Goal: Information Seeking & Learning: Understand process/instructions

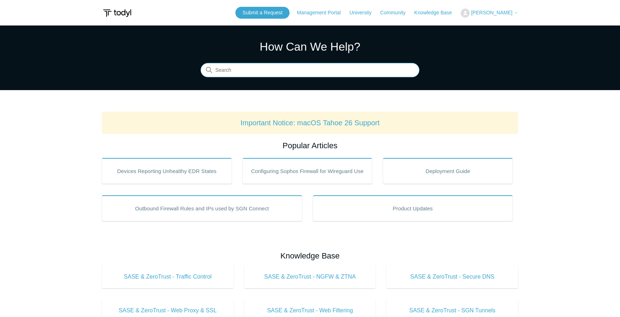
click at [277, 73] on input "Search" at bounding box center [310, 70] width 219 height 14
type input "ca certificate"
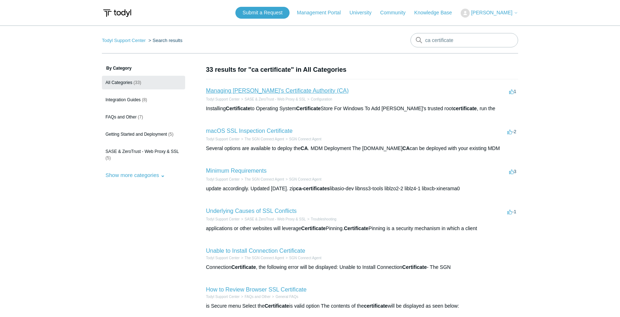
click at [255, 89] on link "Managing [PERSON_NAME]'s Certificate Authority (CA)" at bounding box center [277, 91] width 143 height 6
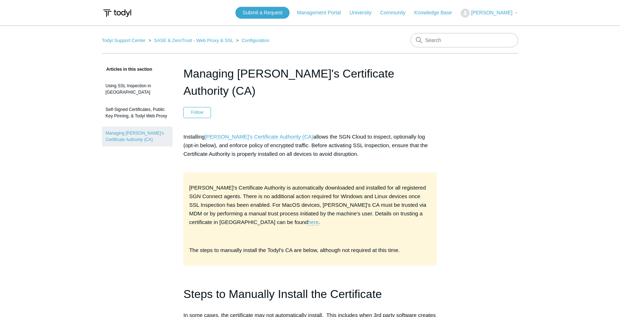
click at [261, 133] on link "[PERSON_NAME]'s Certificate Authority (CA)" at bounding box center [259, 136] width 109 height 6
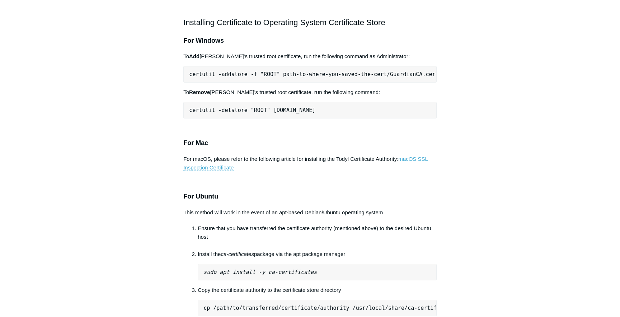
scroll to position [352, 0]
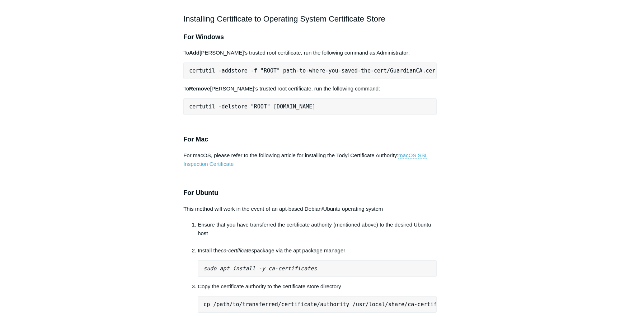
click at [418, 152] on link "macOS SSL Inspection Certificate" at bounding box center [305, 159] width 245 height 15
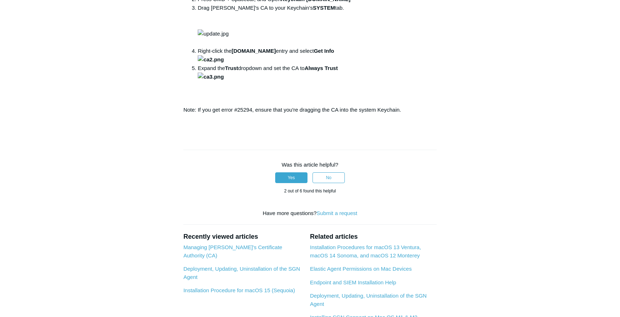
scroll to position [383, 0]
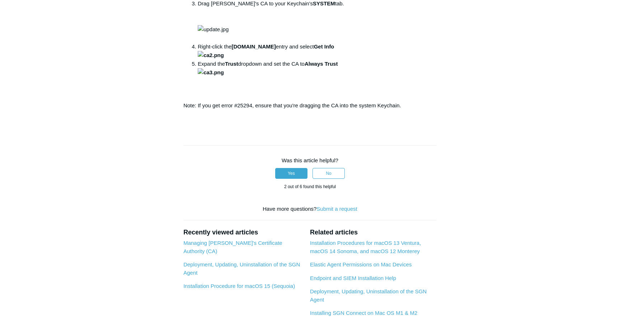
click at [162, 189] on aside "Articles in this section Installation Procedure for macOS 15 (Sequoia) Check to…" at bounding box center [137, 29] width 71 height 695
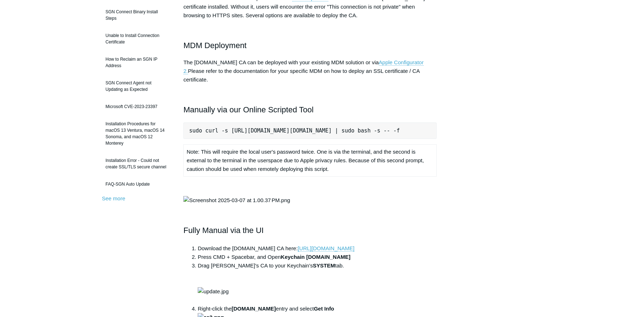
scroll to position [0, 0]
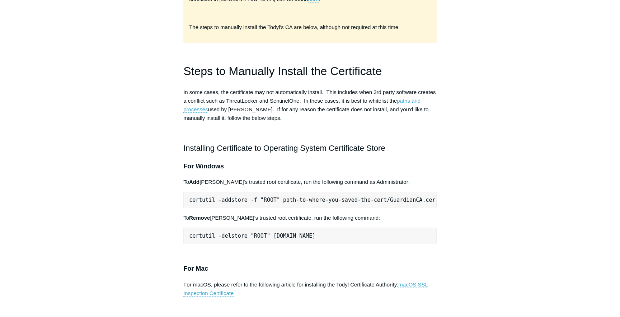
scroll to position [170, 0]
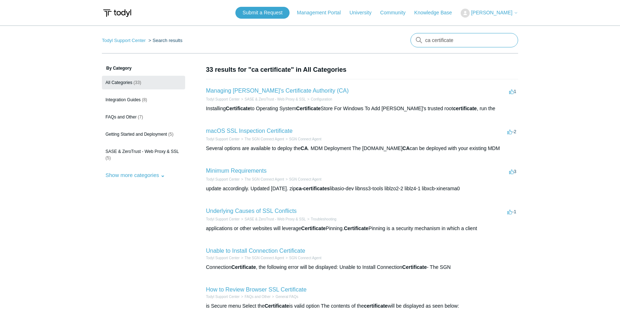
click at [448, 37] on input "ca certificate" at bounding box center [464, 40] width 108 height 14
type input "install macos"
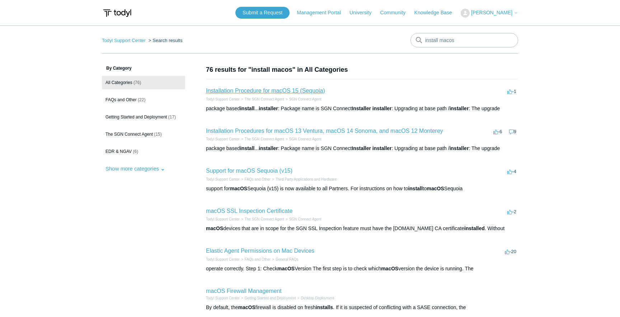
click at [262, 88] on link "Installation Procedure for macOS 15 (Sequoia)" at bounding box center [265, 91] width 119 height 6
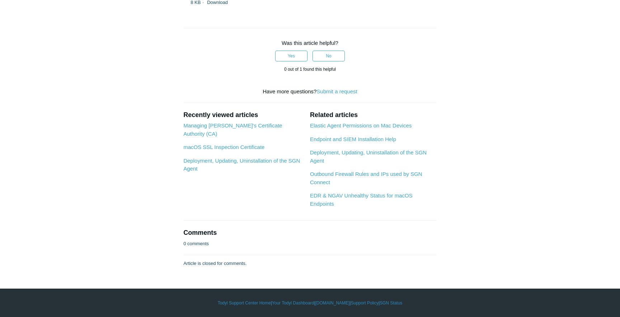
scroll to position [1465, 0]
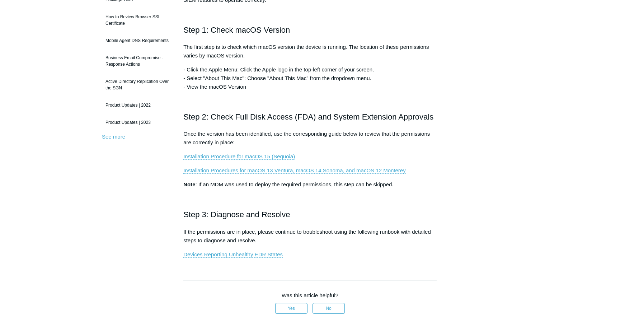
scroll to position [151, 0]
click at [255, 156] on link "Installation Procedure for macOS 15 (Sequoia)" at bounding box center [239, 156] width 112 height 6
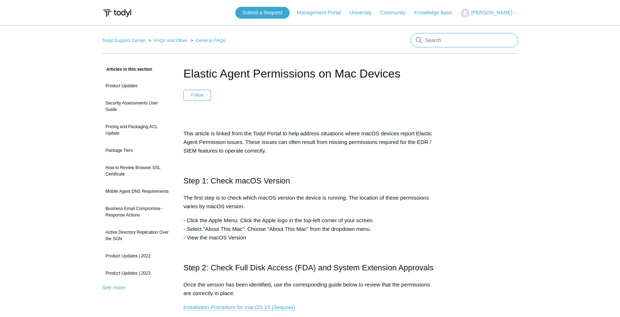
click at [456, 40] on input "Search" at bounding box center [464, 40] width 108 height 14
type input "uninstall"
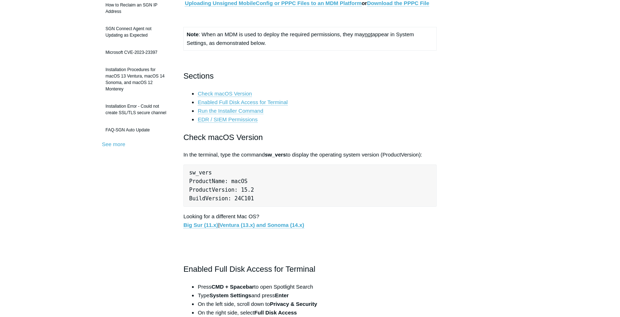
scroll to position [195, 0]
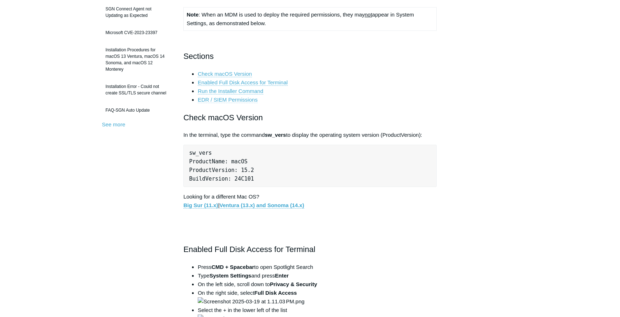
click at [223, 98] on link "EDR / SIEM Permissions" at bounding box center [228, 100] width 60 height 6
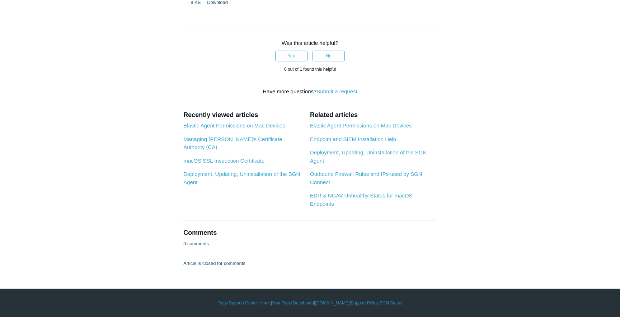
scroll to position [1682, 0]
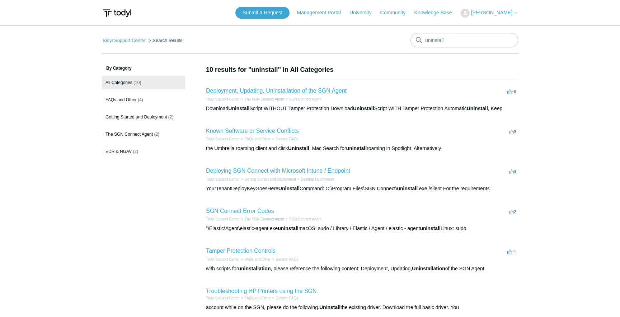
click at [265, 89] on link "Deployment, Updating, Uninstallation of the SGN Agent" at bounding box center [276, 91] width 141 height 6
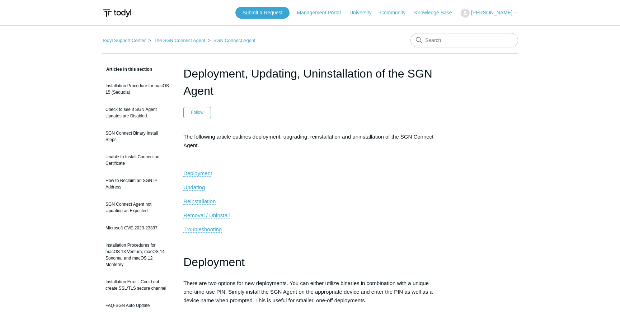
click at [197, 214] on span "Removal / Uninstall" at bounding box center [206, 215] width 46 height 6
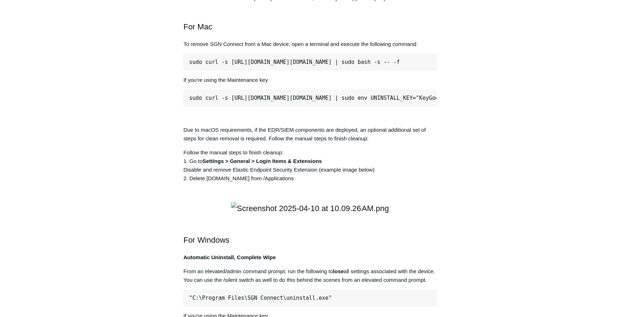
scroll to position [974, 0]
click at [281, 70] on pre "sudo curl -s [URL][DOMAIN_NAME][DOMAIN_NAME] | sudo bash -s -- -f" at bounding box center [309, 61] width 253 height 17
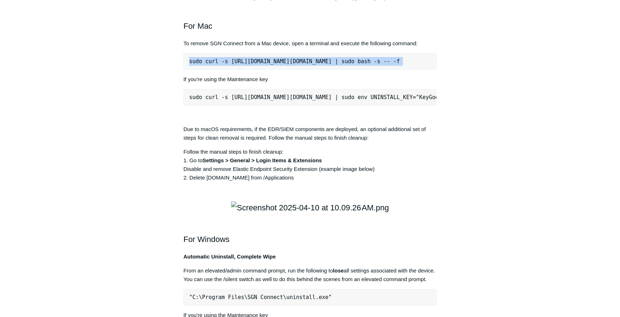
copy div "sudo curl -s [URL][DOMAIN_NAME][DOMAIN_NAME] | sudo bash -s -- -f"
